Goal: Task Accomplishment & Management: Use online tool/utility

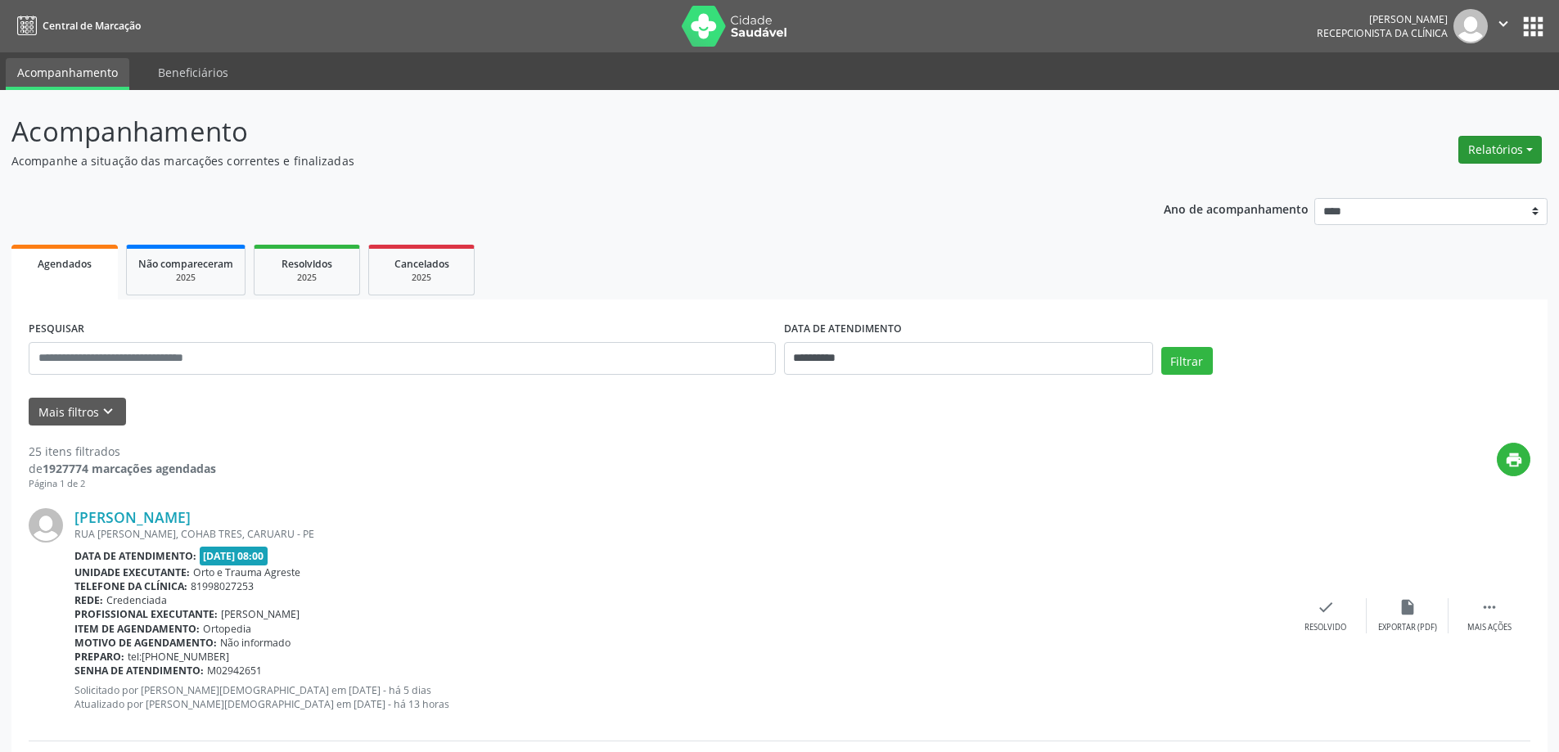
click at [1481, 156] on button "Relatórios" at bounding box center [1500, 150] width 83 height 28
click at [1449, 187] on link "Agendamentos" at bounding box center [1455, 185] width 176 height 23
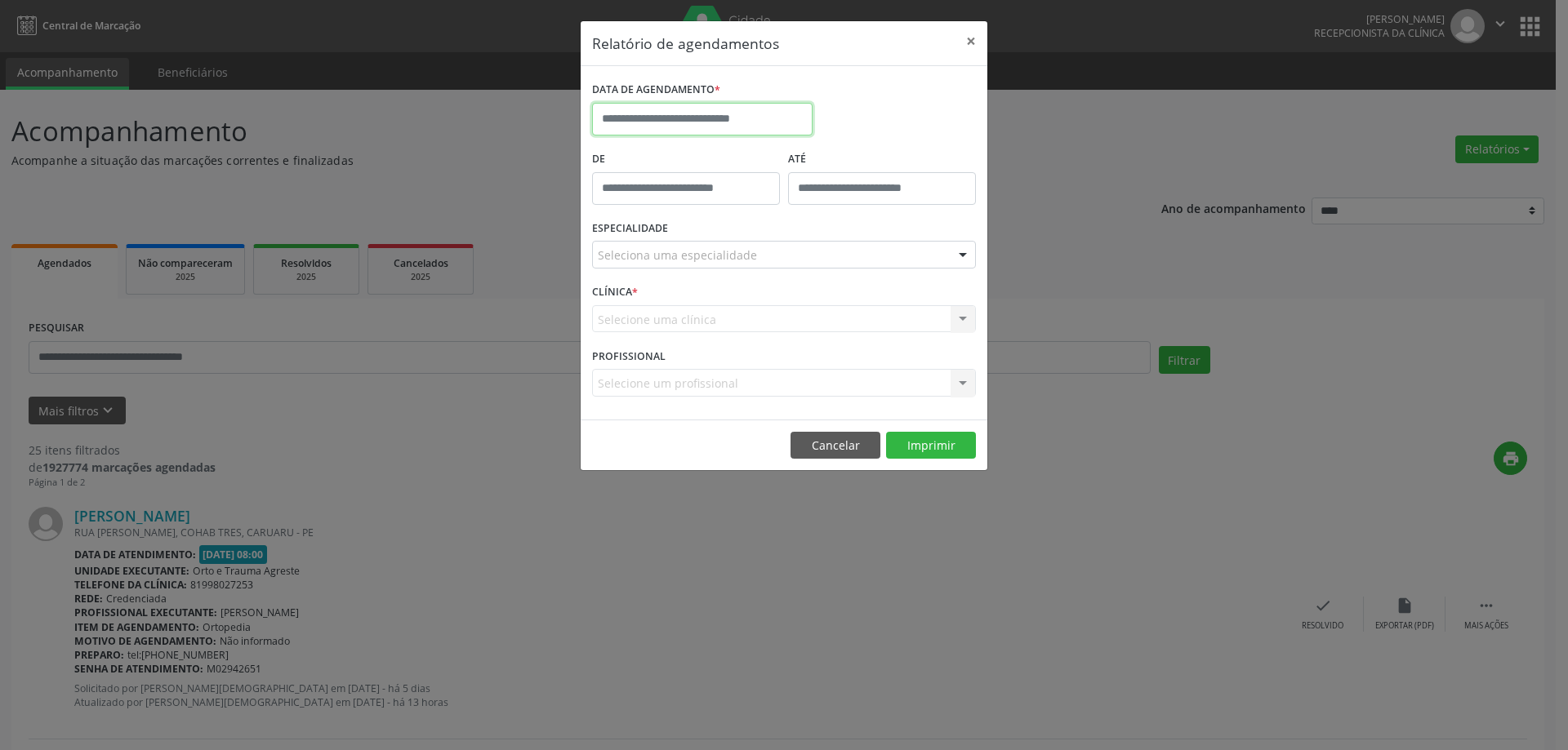
click at [719, 120] on input "text" at bounding box center [701, 119] width 220 height 33
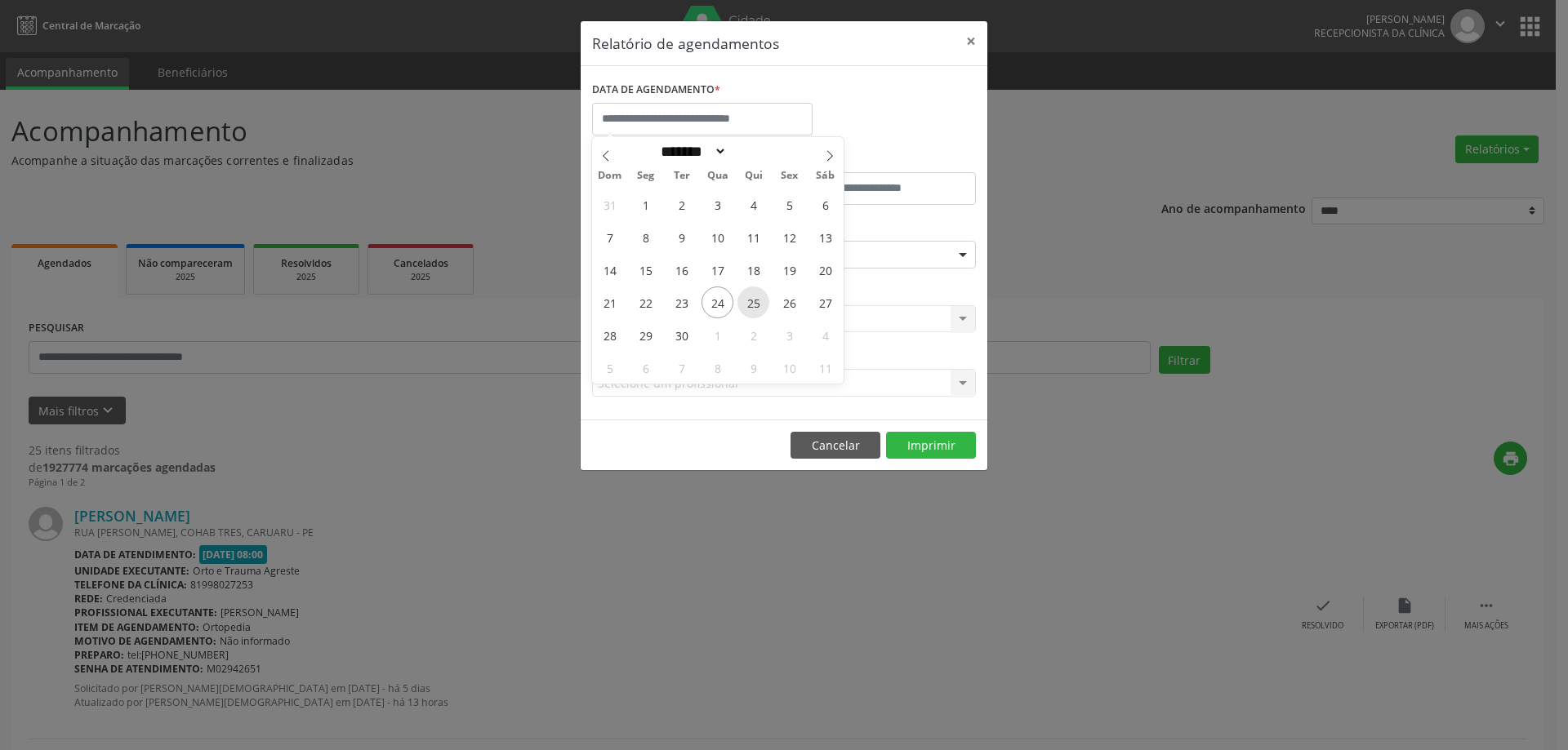
click at [758, 306] on span "25" at bounding box center [753, 302] width 32 height 32
type input "**********"
click at [758, 306] on span "25" at bounding box center [753, 302] width 32 height 32
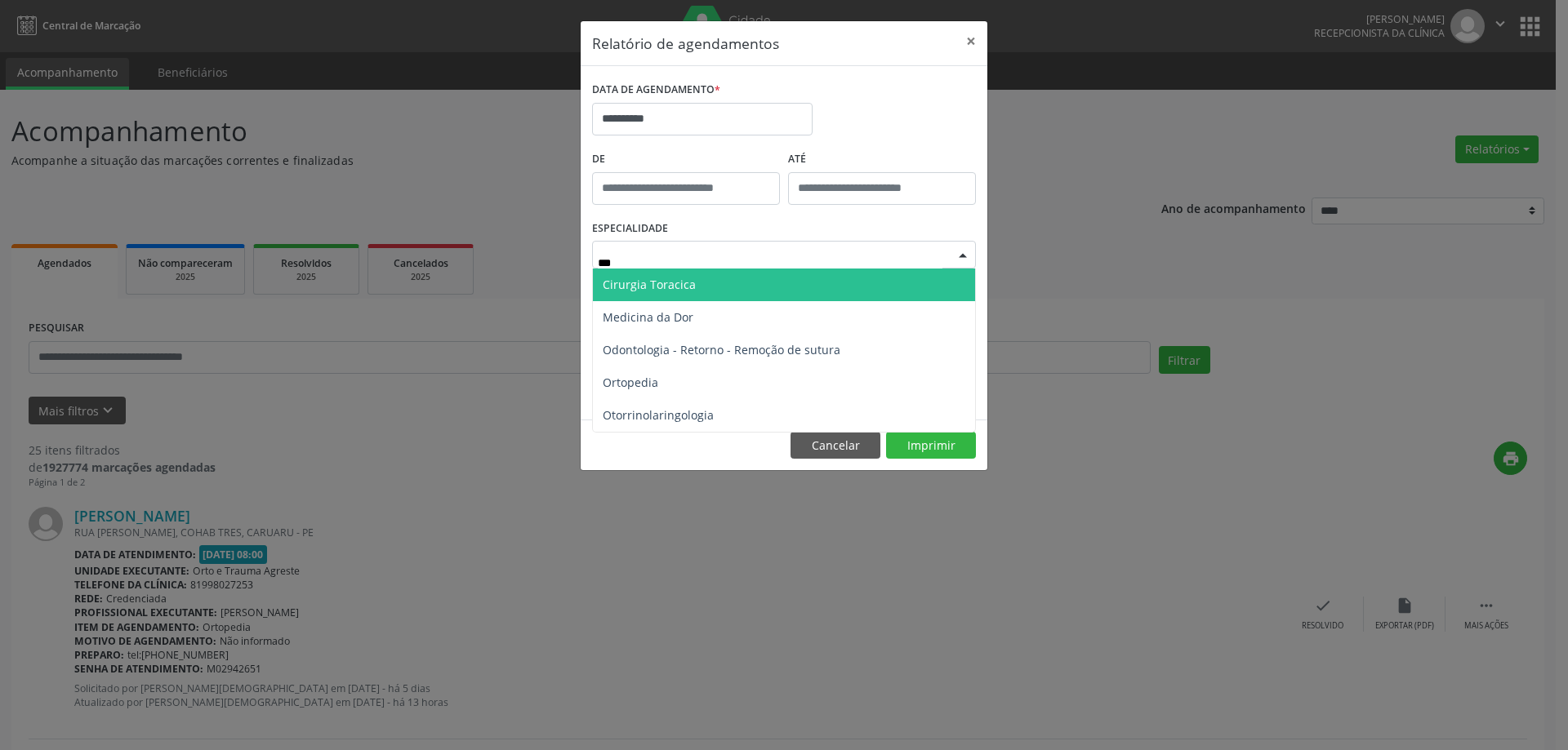
type input "****"
click at [707, 296] on span "Ortopedia" at bounding box center [783, 284] width 382 height 33
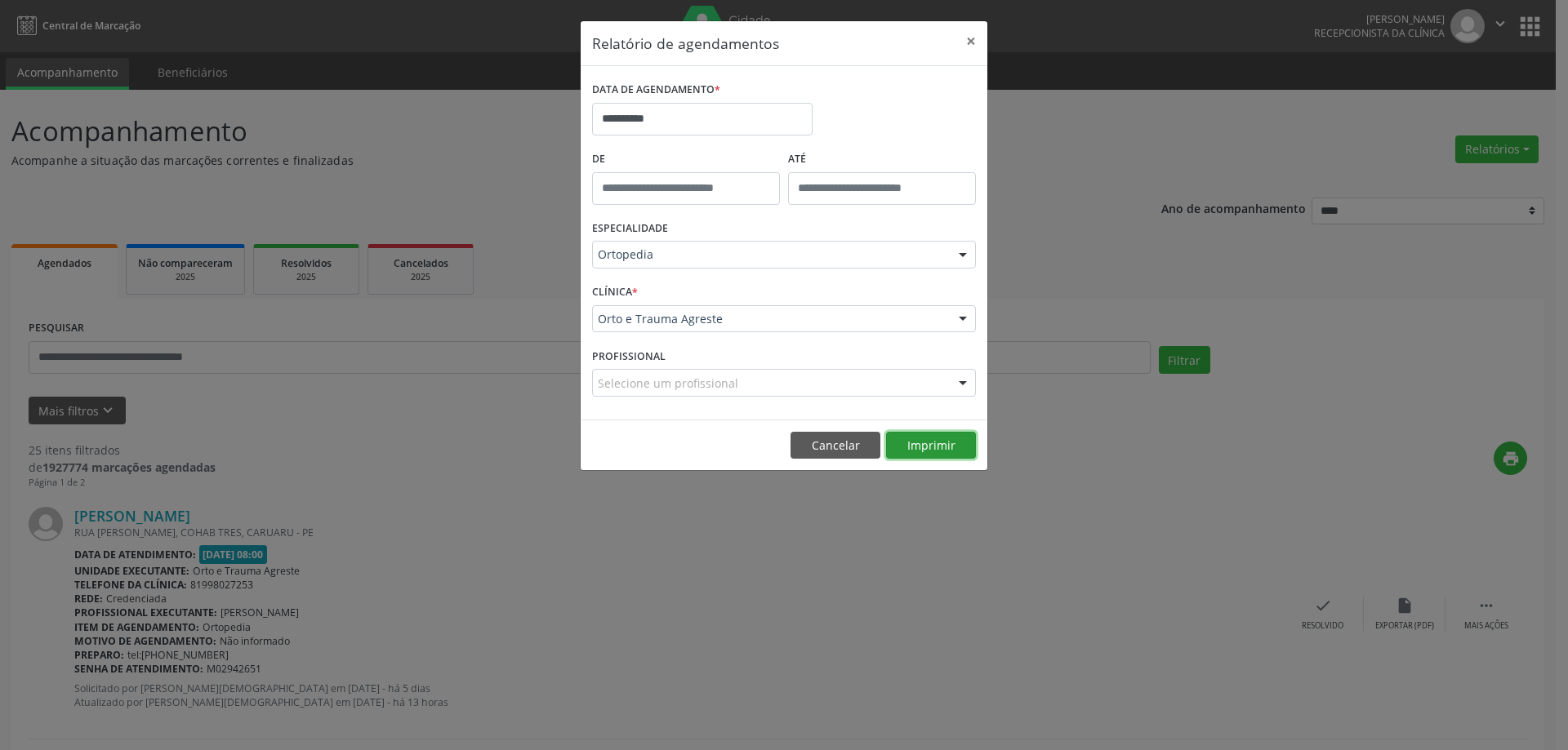
click at [928, 457] on button "Imprimir" at bounding box center [931, 446] width 90 height 28
click at [968, 43] on button "×" at bounding box center [971, 41] width 33 height 40
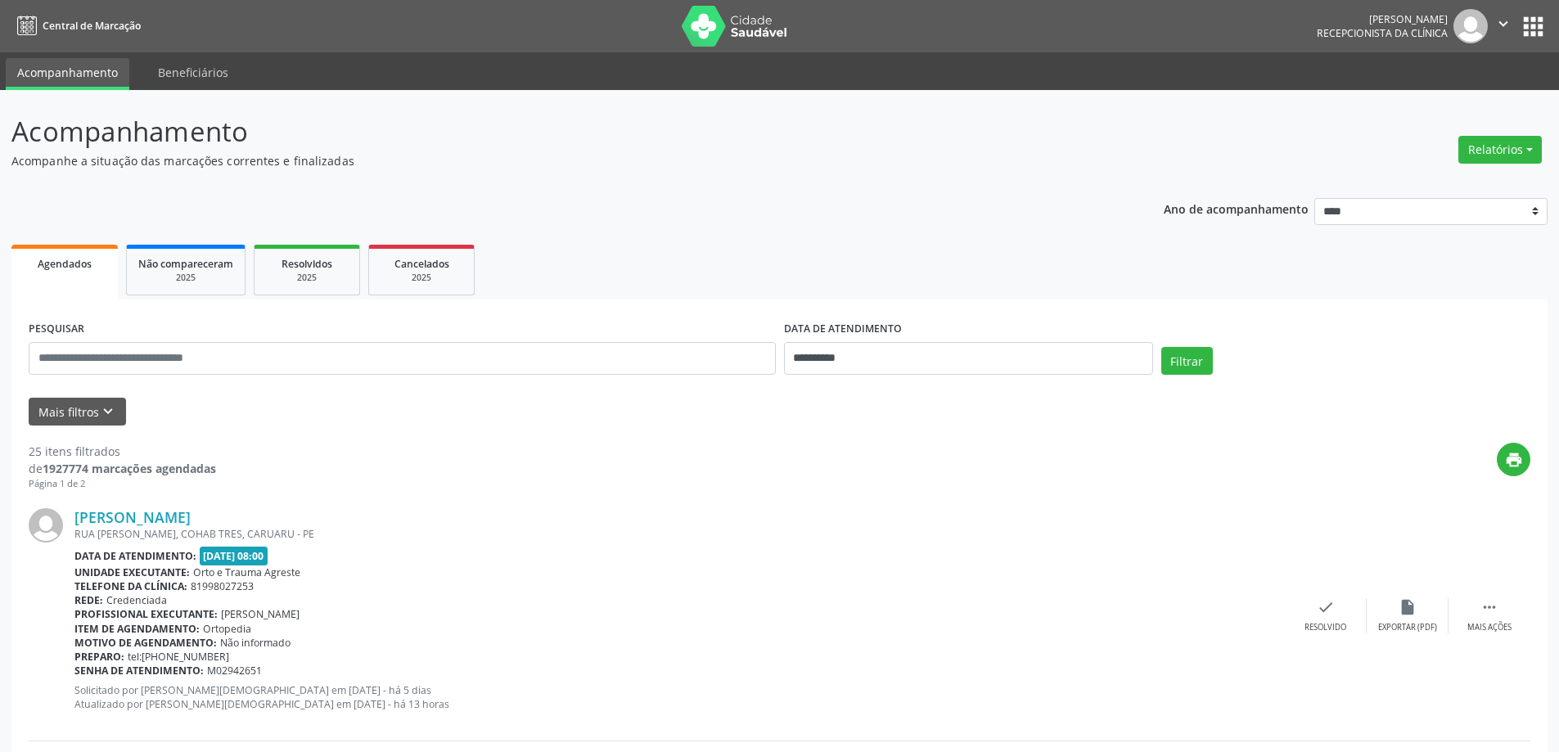
click at [743, 249] on ul "Agendados Não compareceram 2025 Resolvidos 2025 Cancelados 2025" at bounding box center [779, 270] width 1536 height 59
